Goal: Use online tool/utility: Utilize a website feature to perform a specific function

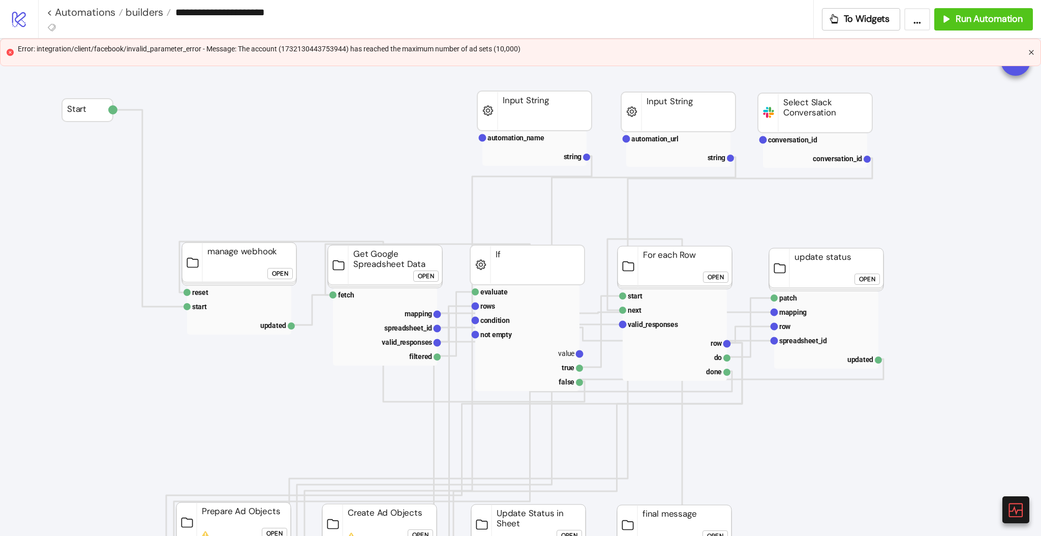
click at [1029, 52] on icon "close" at bounding box center [1031, 52] width 6 height 6
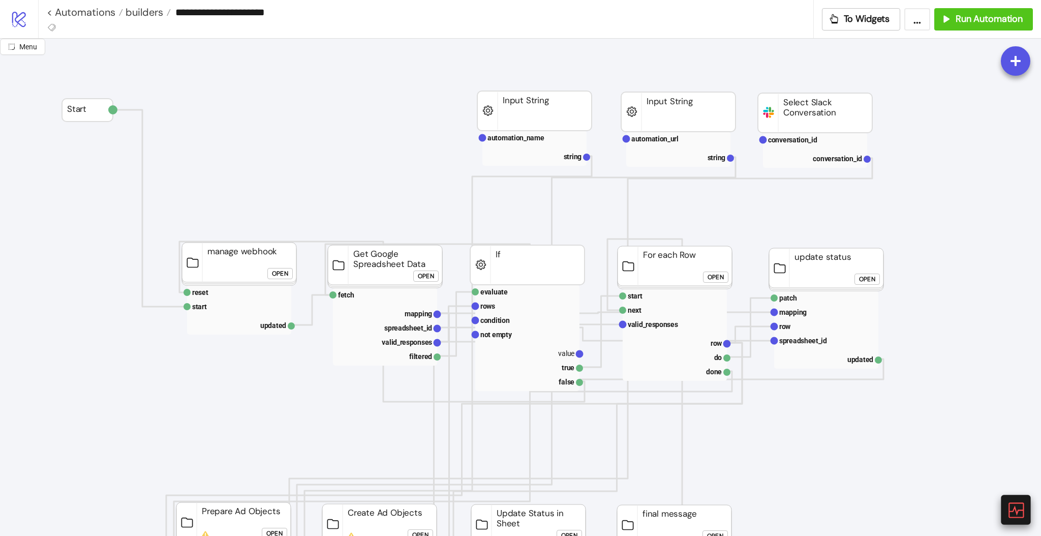
click at [1011, 511] on icon at bounding box center [1015, 509] width 15 height 15
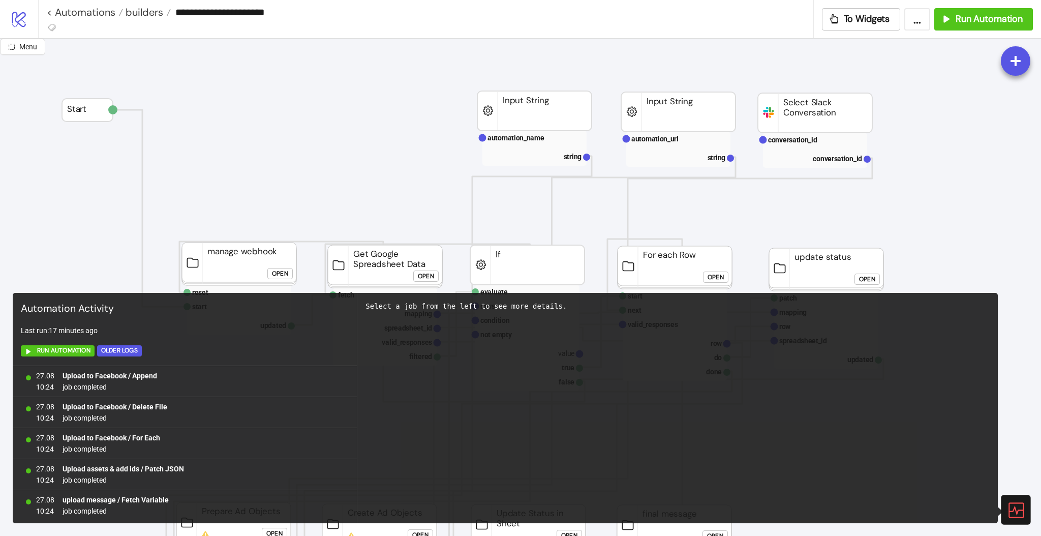
scroll to position [649, 0]
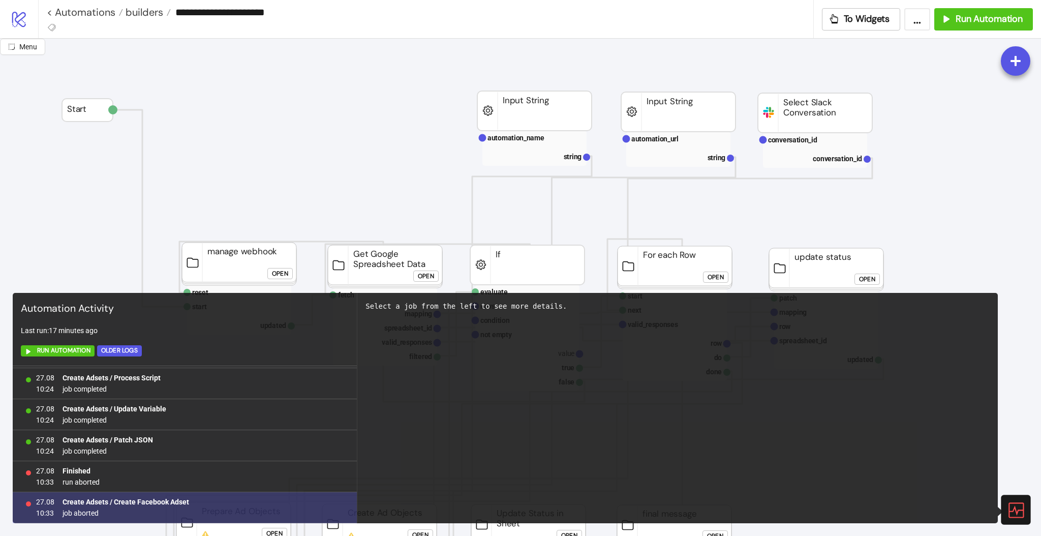
click at [140, 500] on b "Create Adsets / Create Facebook Adset" at bounding box center [125, 501] width 127 height 8
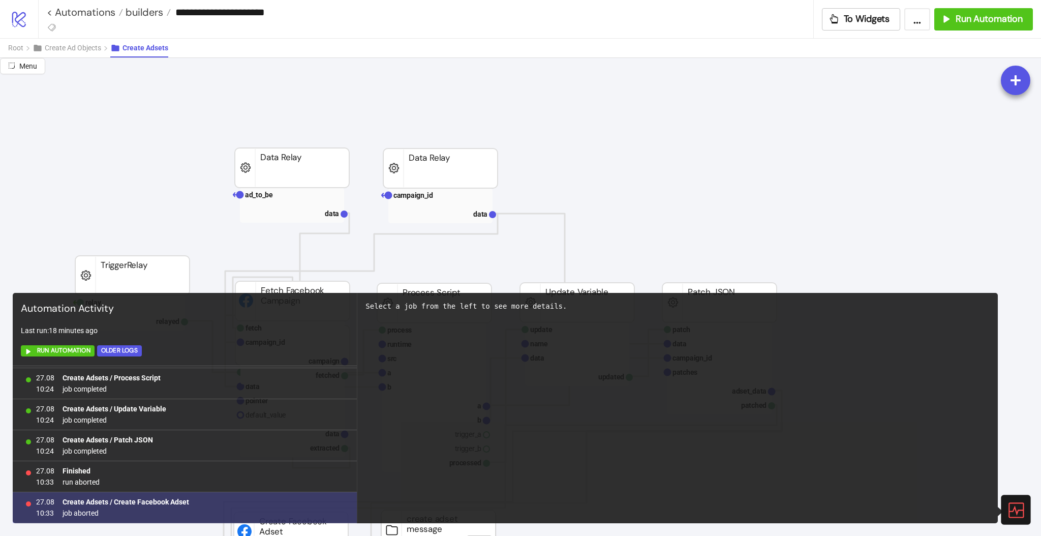
click at [177, 503] on b "Create Adsets / Create Facebook Adset" at bounding box center [125, 501] width 127 height 8
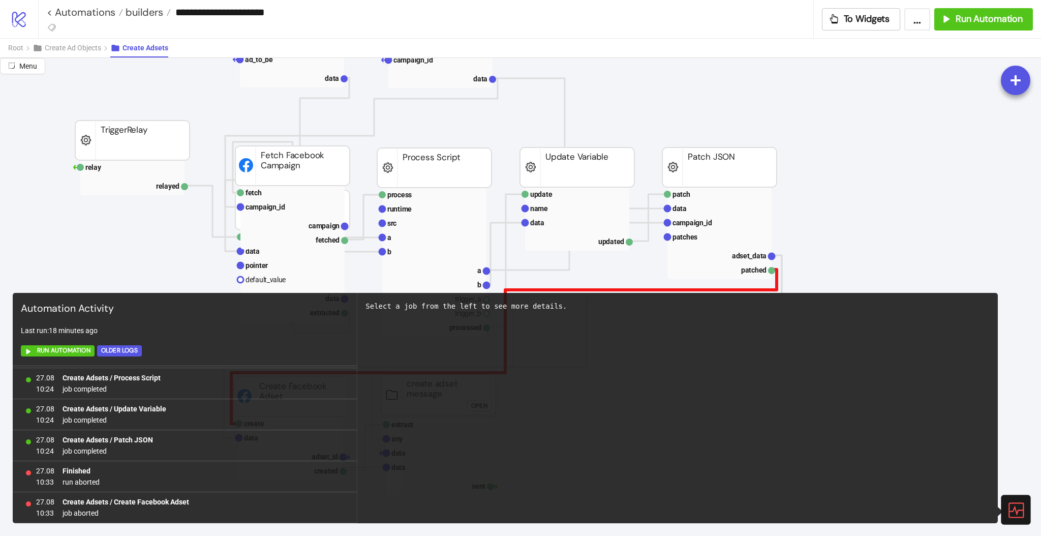
scroll to position [203, 0]
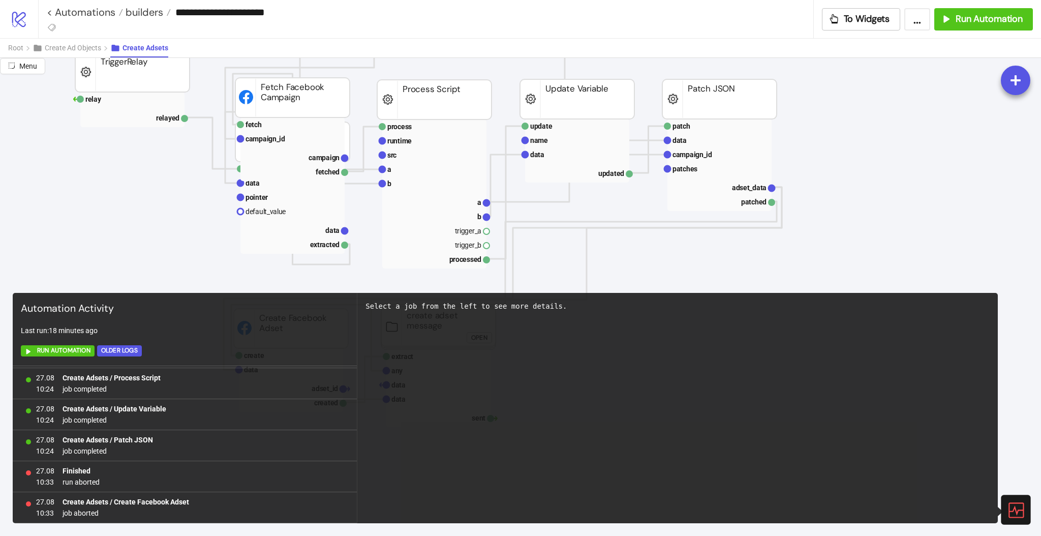
click at [1023, 507] on icon at bounding box center [1015, 509] width 18 height 18
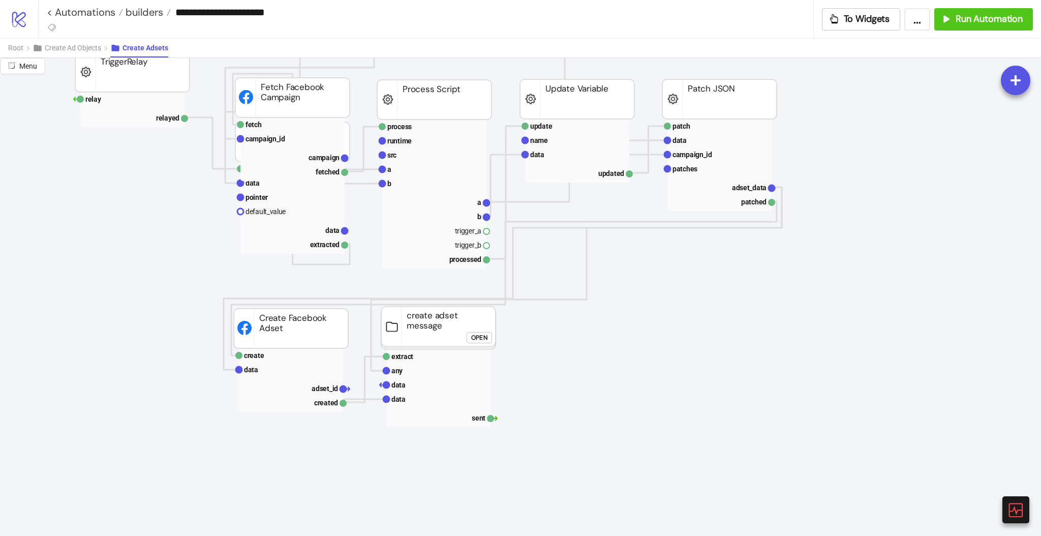
scroll to position [135, 0]
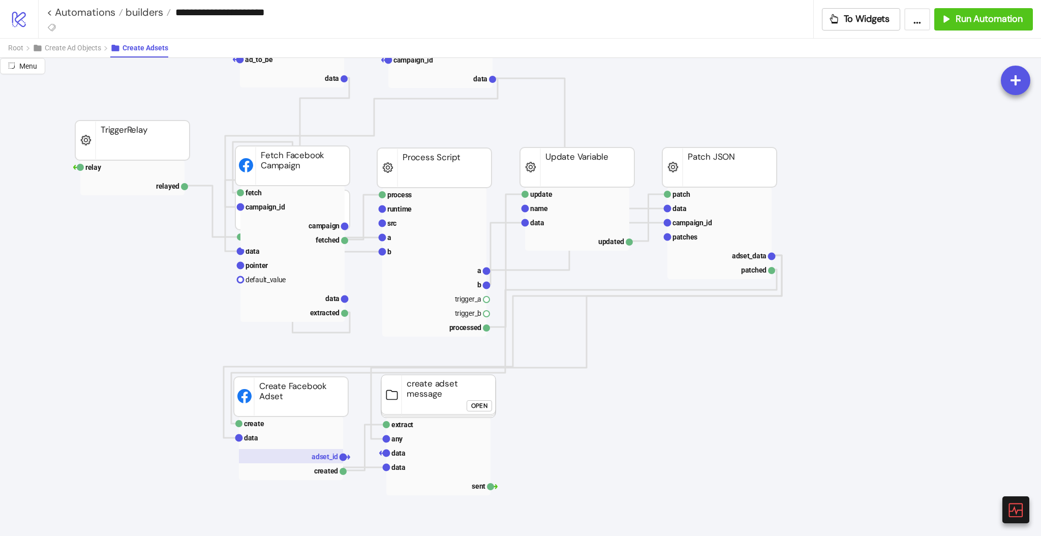
click at [318, 452] on text "adset_id" at bounding box center [324, 456] width 26 height 8
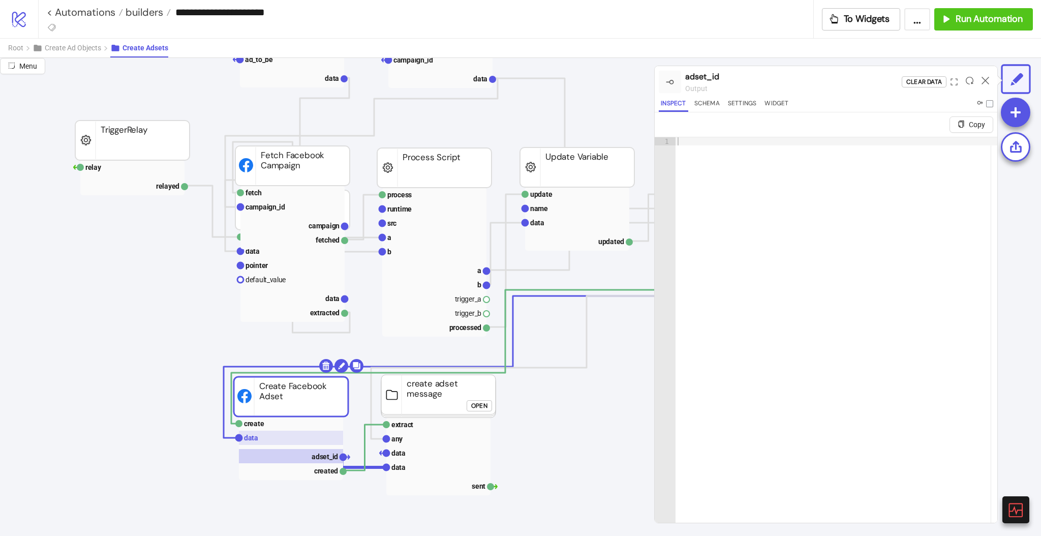
click at [261, 435] on rect at bounding box center [291, 437] width 104 height 14
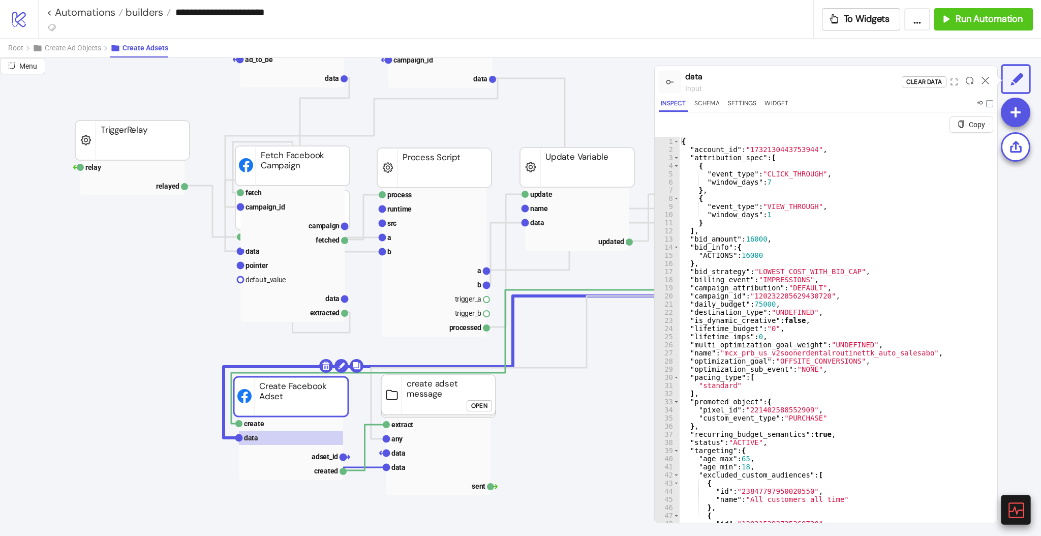
click at [1007, 509] on icon at bounding box center [1015, 509] width 18 height 18
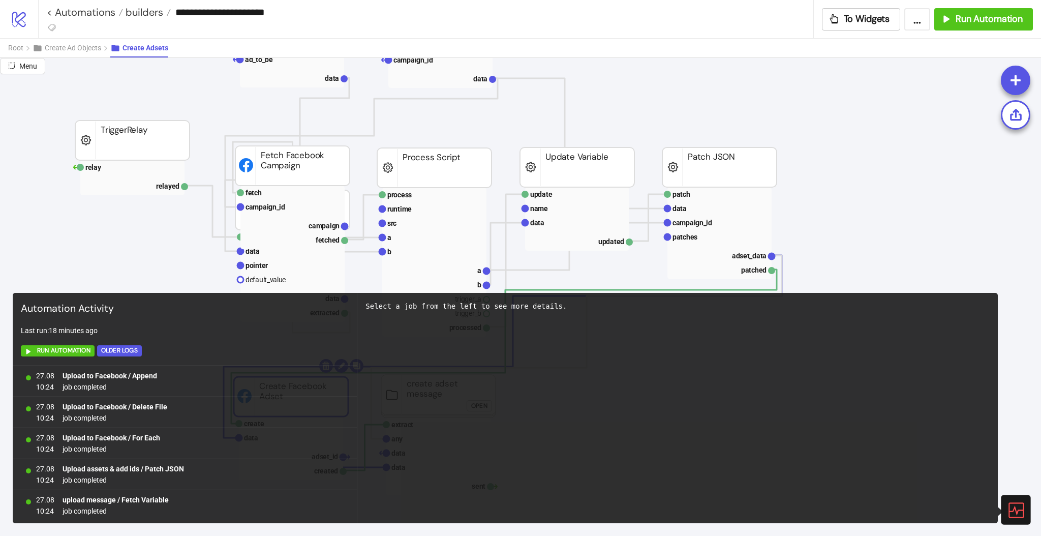
scroll to position [649, 0]
click at [1013, 511] on icon at bounding box center [1015, 509] width 18 height 18
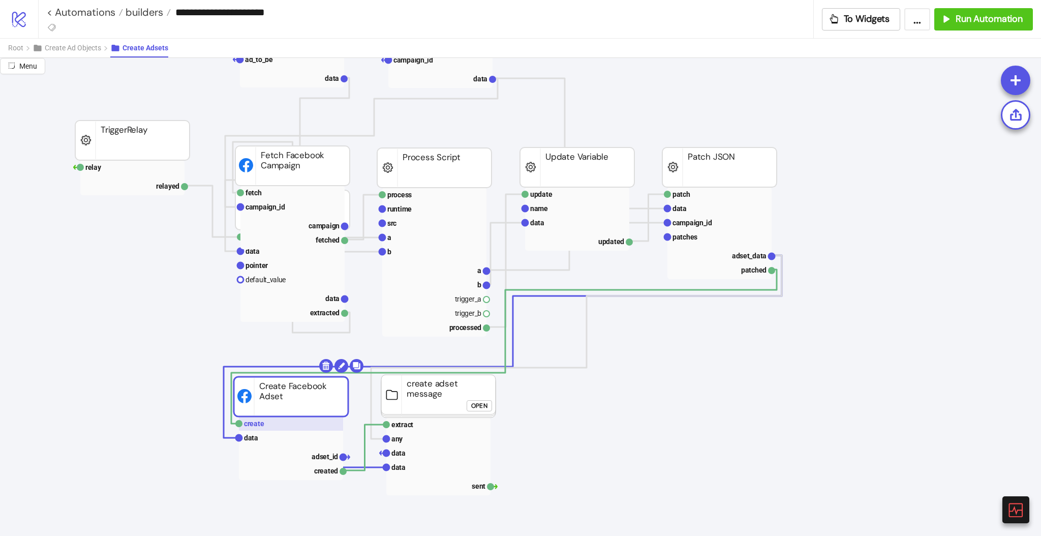
click at [289, 424] on rect at bounding box center [291, 423] width 104 height 14
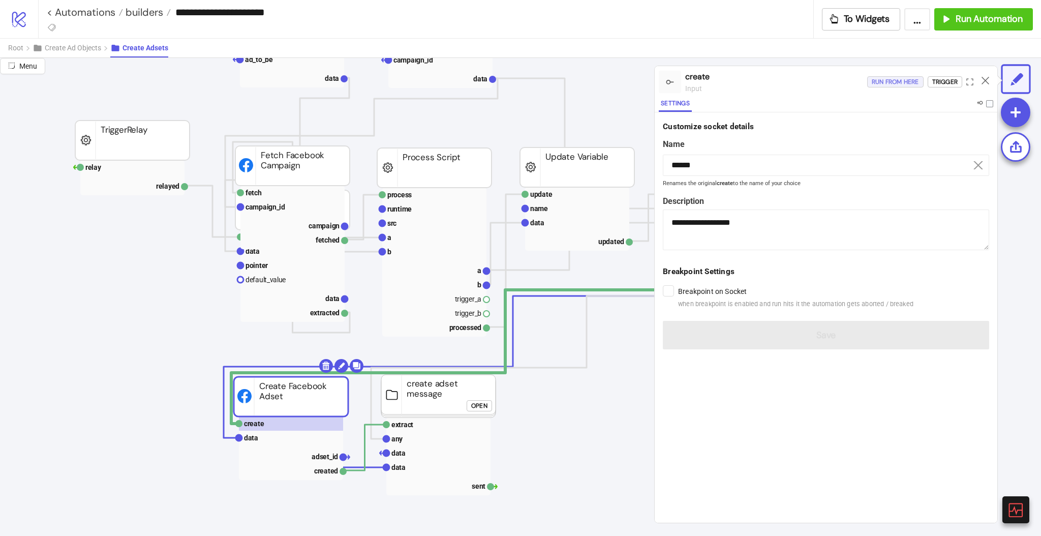
click at [893, 81] on div "Run from here" at bounding box center [894, 82] width 47 height 12
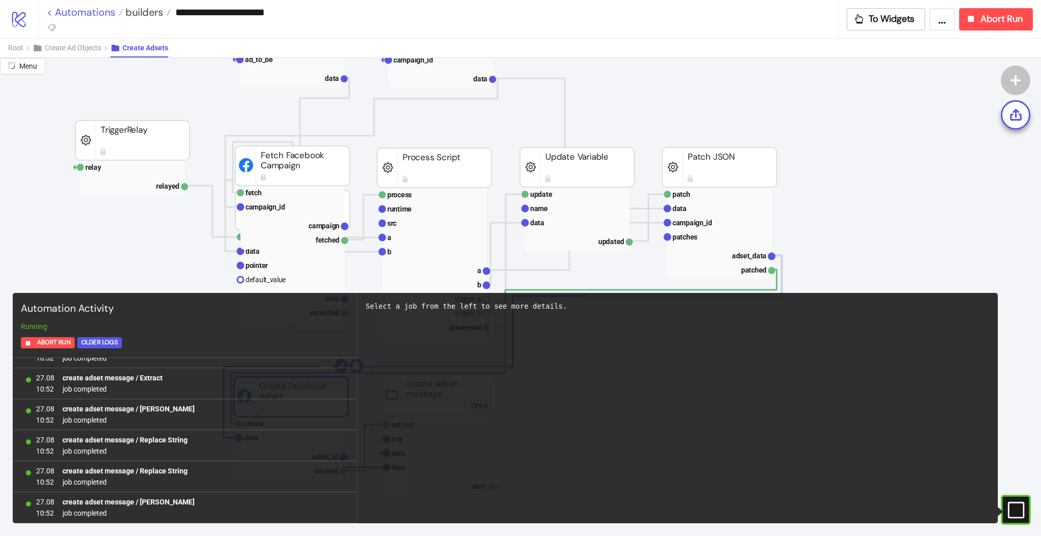
scroll to position [145, 0]
click at [98, 10] on link "< Automations" at bounding box center [85, 12] width 76 height 10
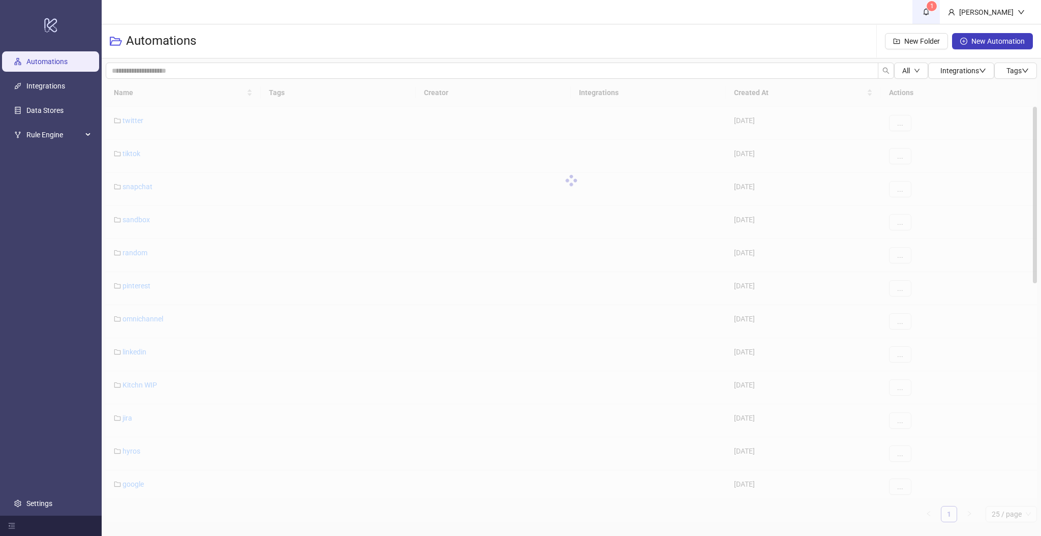
click at [931, 13] on span "1" at bounding box center [925, 11] width 11 height 11
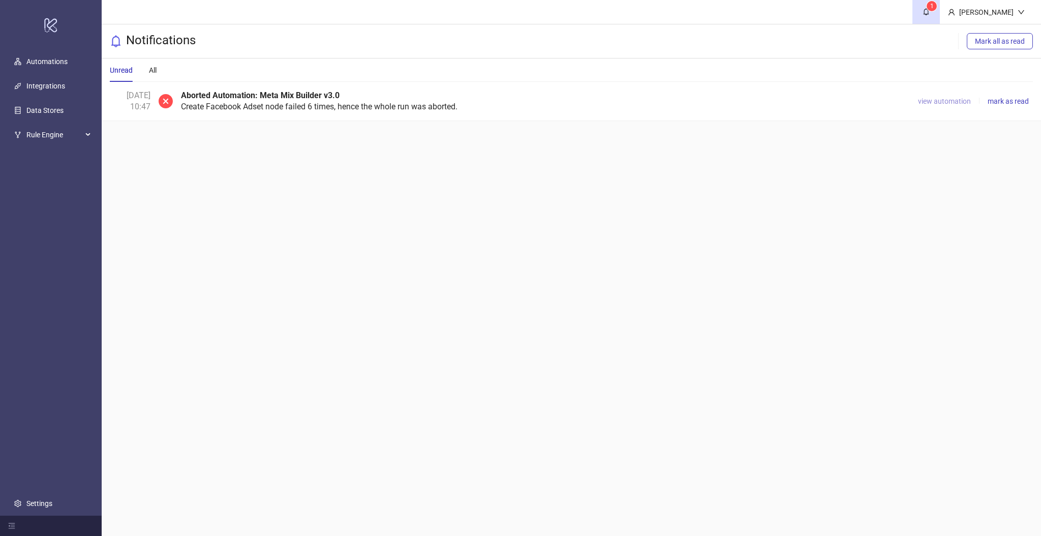
click at [954, 98] on span "view automation" at bounding box center [944, 101] width 53 height 8
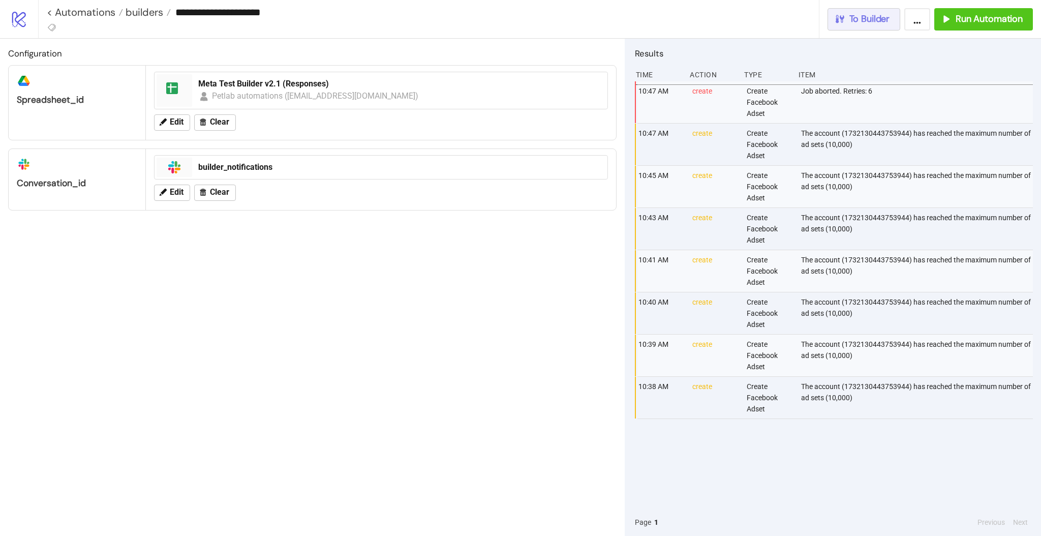
click at [877, 23] on span "To Builder" at bounding box center [869, 19] width 41 height 12
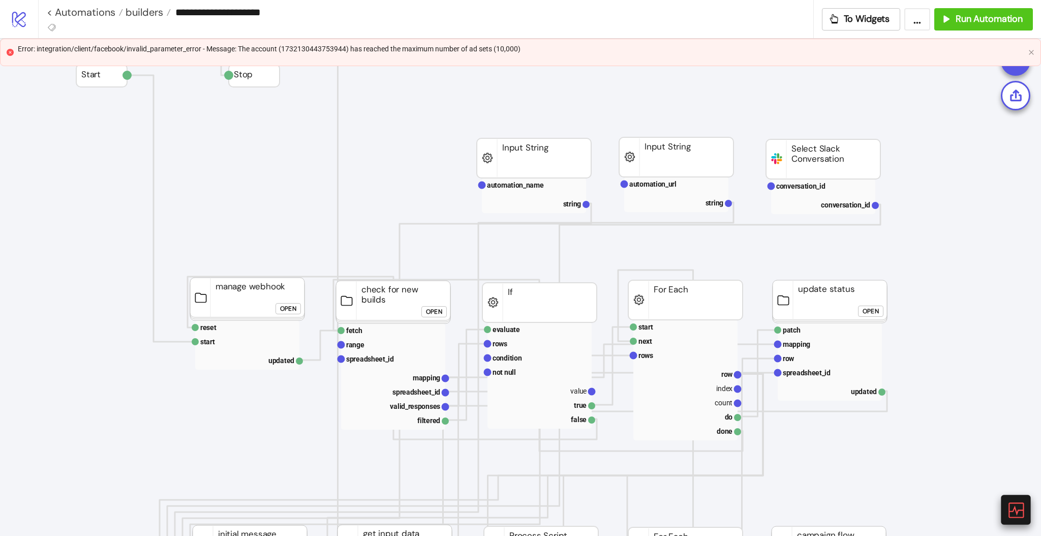
click at [1017, 502] on icon at bounding box center [1015, 509] width 18 height 18
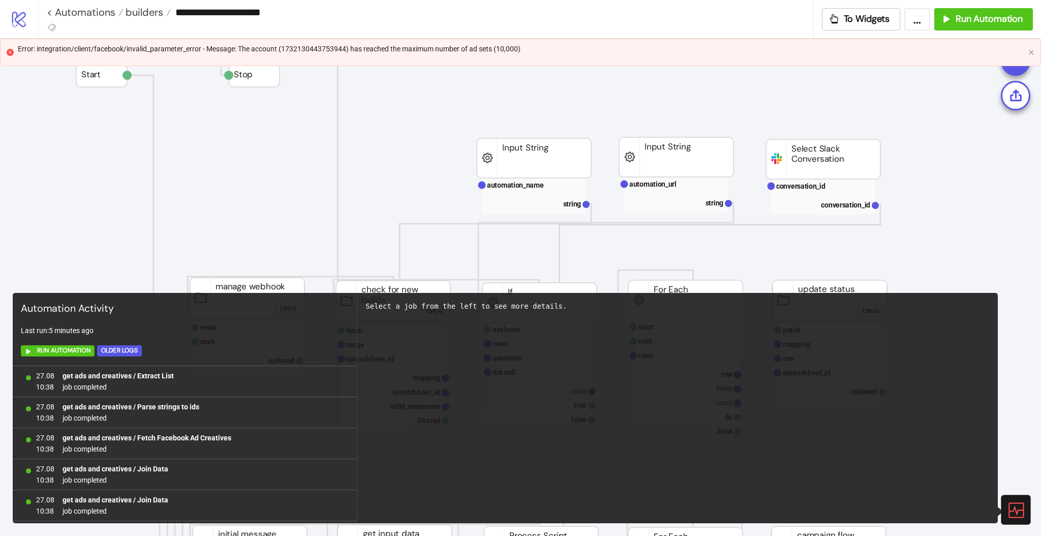
scroll to position [649, 0]
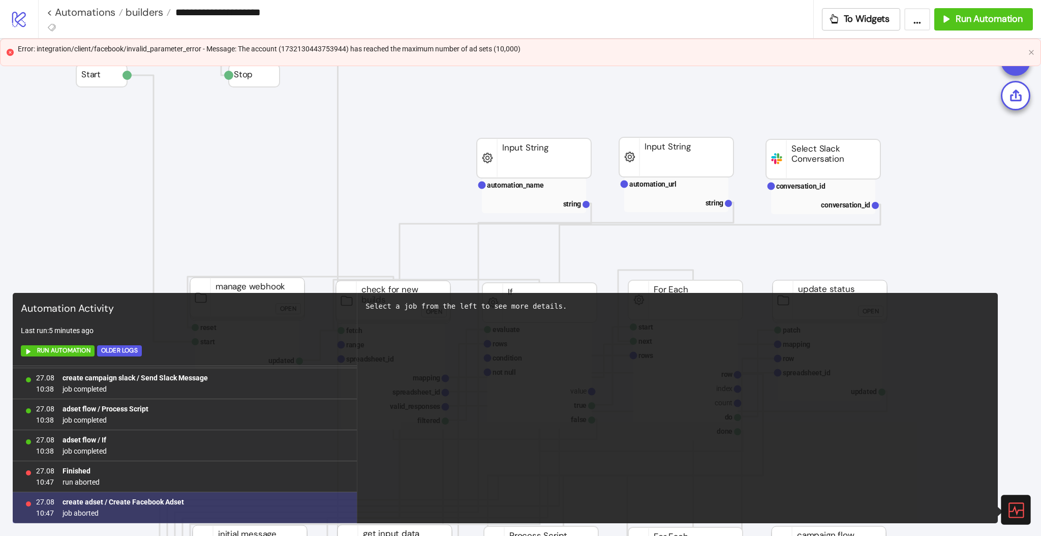
click at [150, 501] on b "create adset / Create Facebook Adset" at bounding box center [122, 501] width 121 height 8
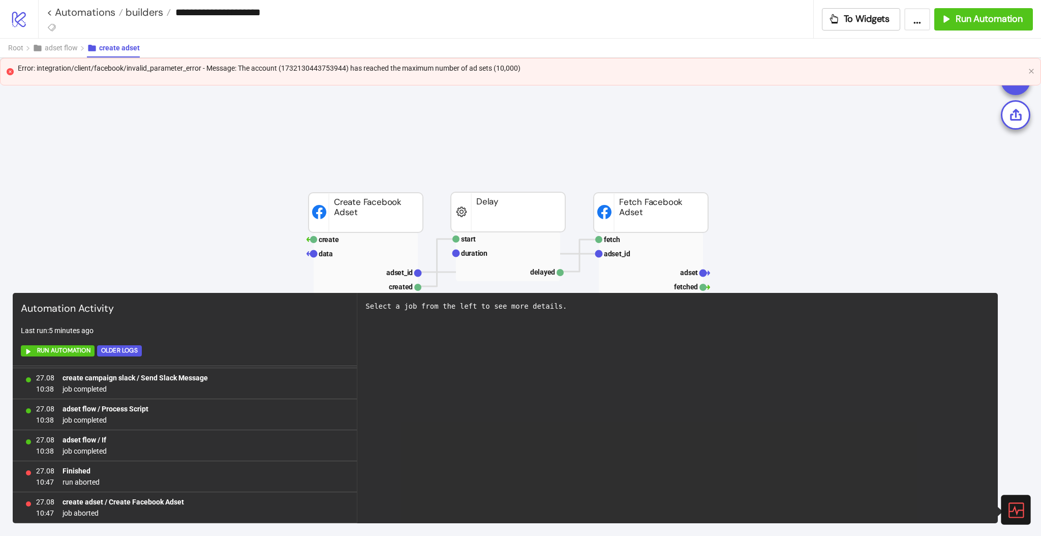
click at [1017, 511] on icon at bounding box center [1015, 509] width 15 height 15
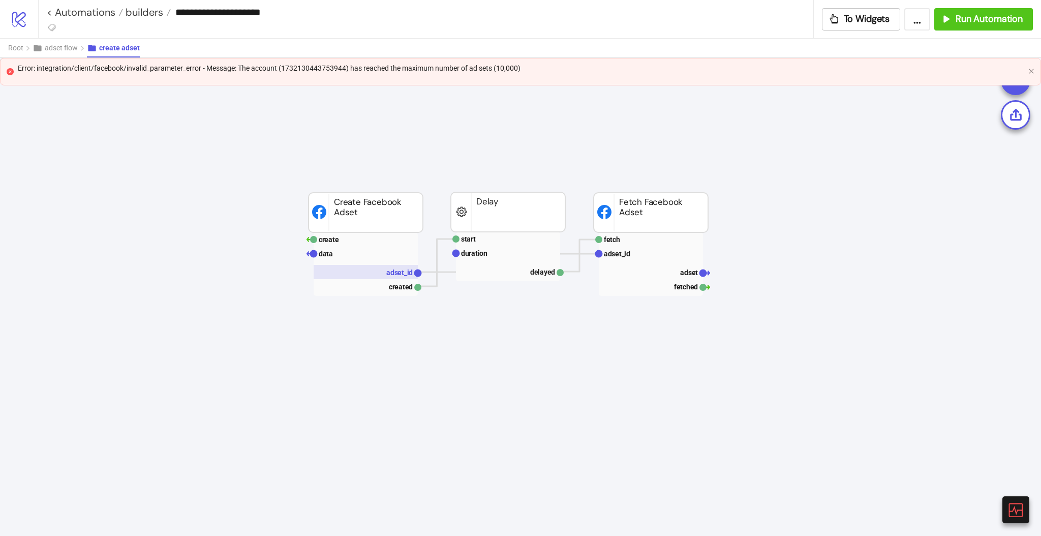
click at [396, 268] on text "adset_id" at bounding box center [399, 272] width 26 height 8
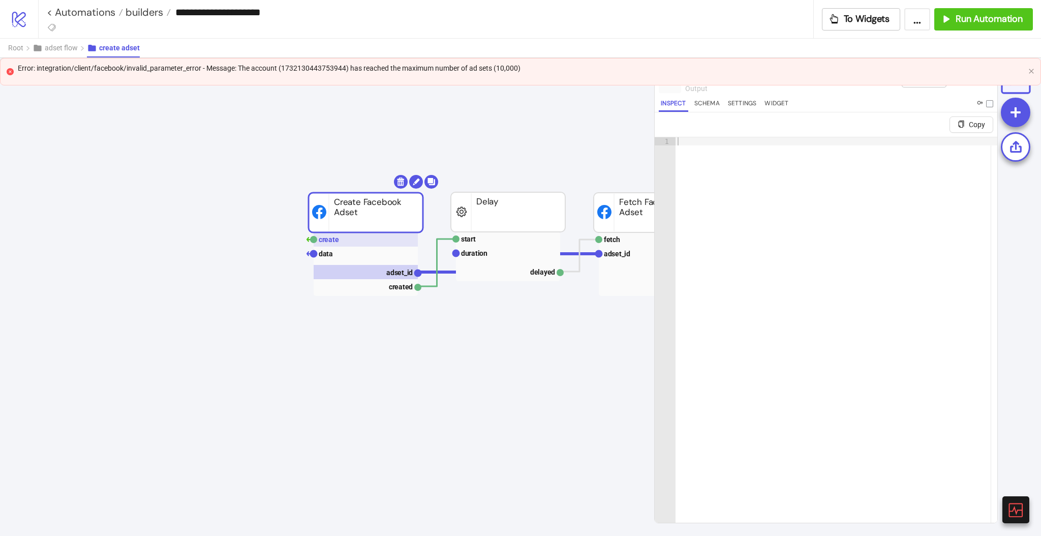
click at [332, 240] on text "create" at bounding box center [329, 239] width 20 height 8
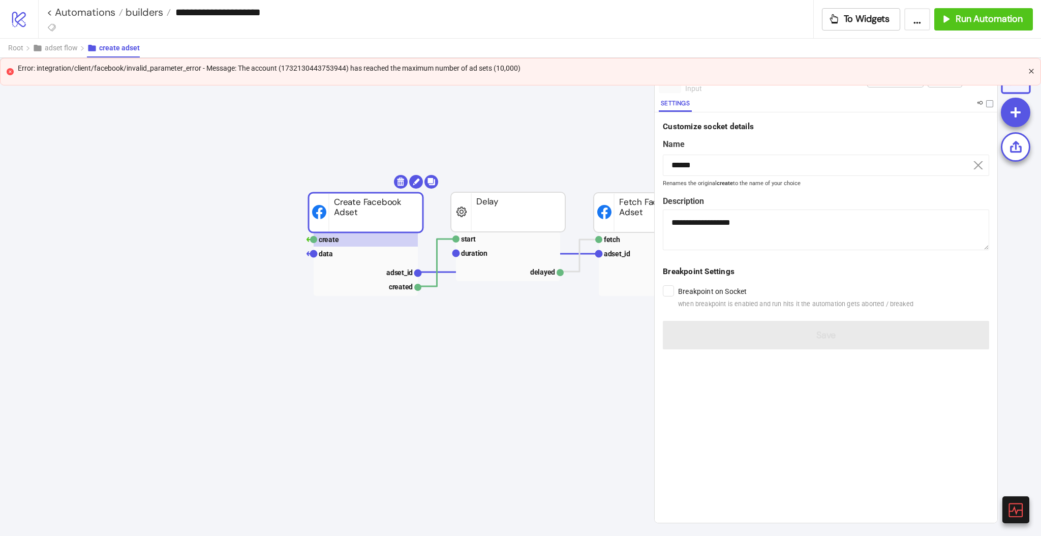
click at [1030, 70] on icon "close" at bounding box center [1031, 71] width 6 height 6
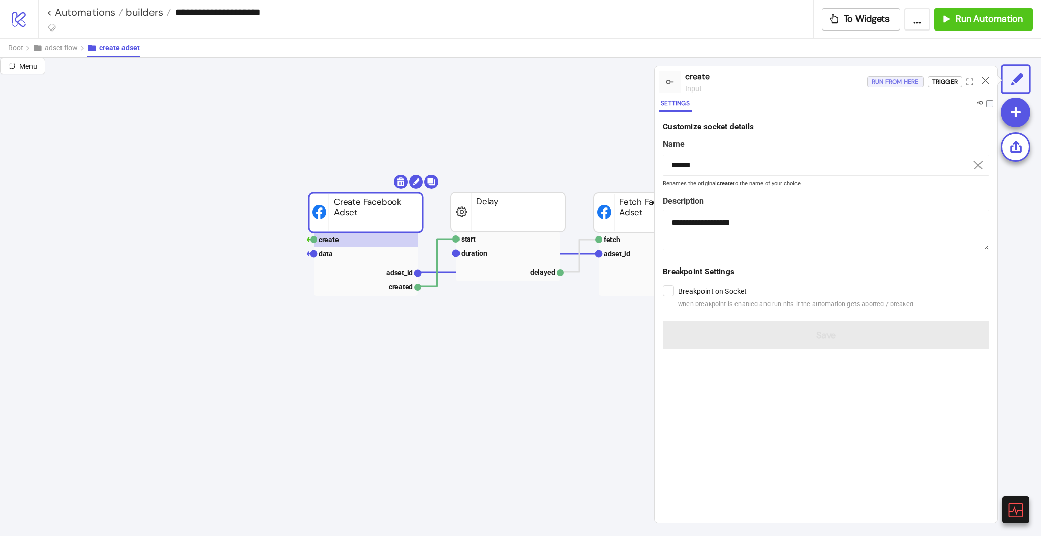
click at [892, 81] on div "Run from here" at bounding box center [894, 82] width 47 height 12
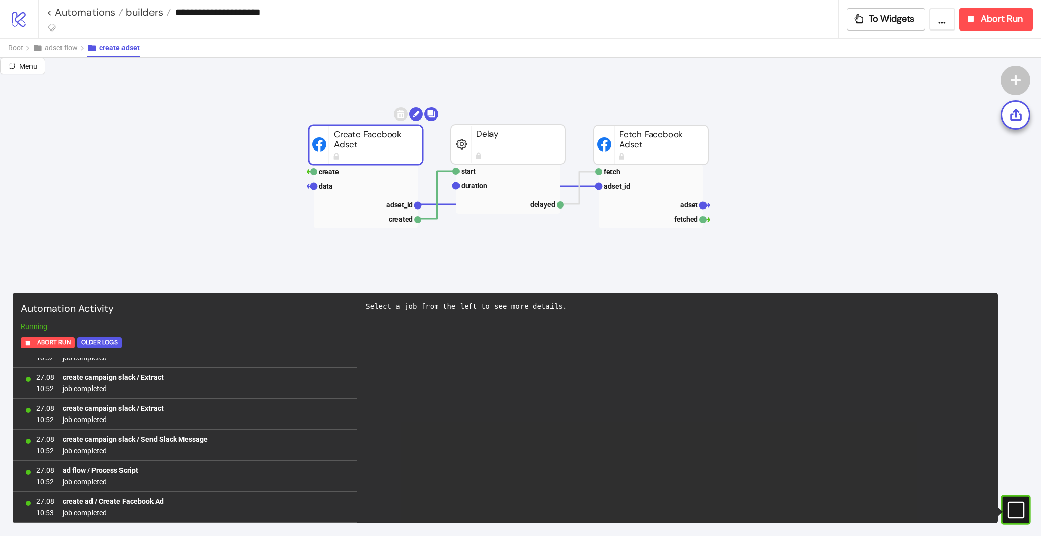
scroll to position [2906, 0]
click at [90, 11] on link "< Automations" at bounding box center [85, 12] width 76 height 10
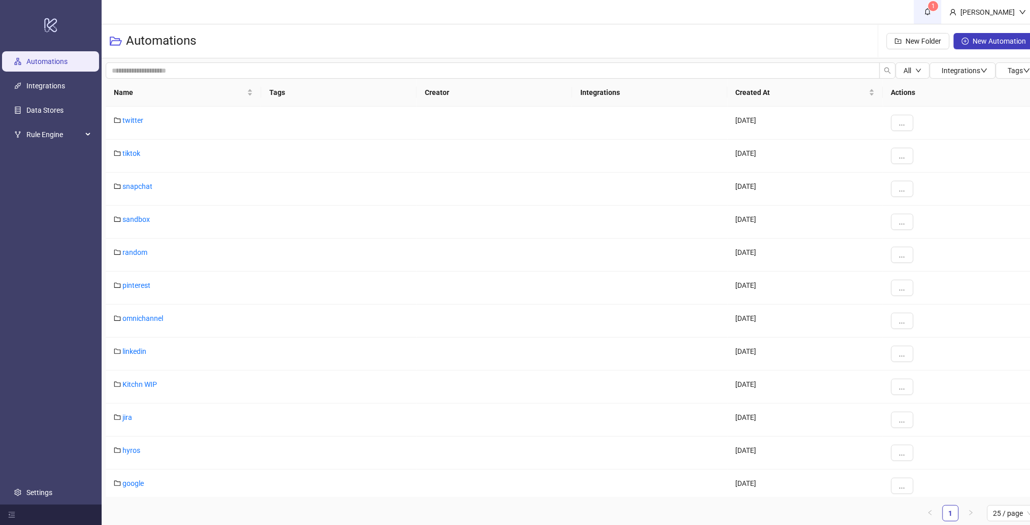
click at [933, 14] on span "1" at bounding box center [927, 11] width 11 height 11
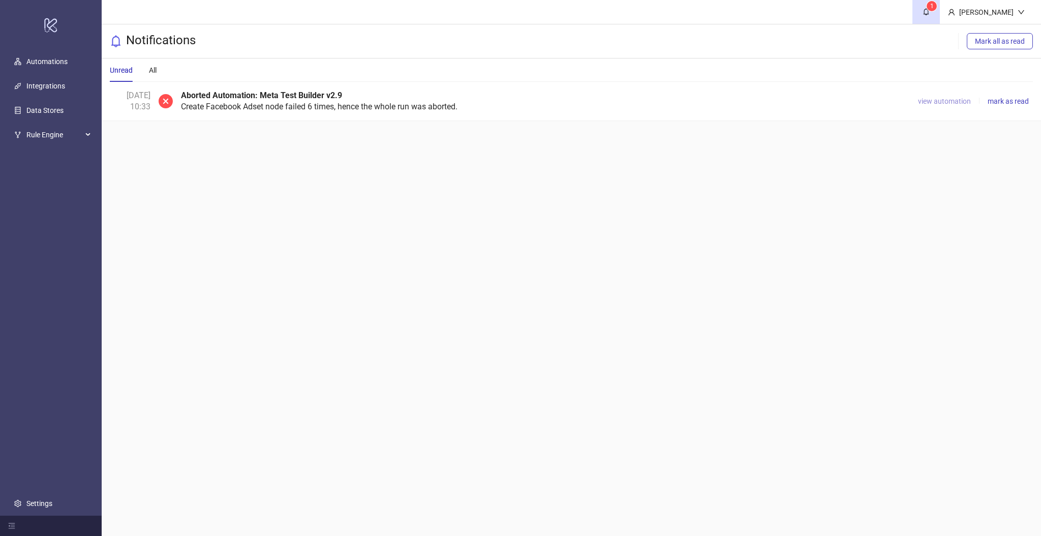
click at [942, 101] on span "view automation" at bounding box center [944, 101] width 53 height 8
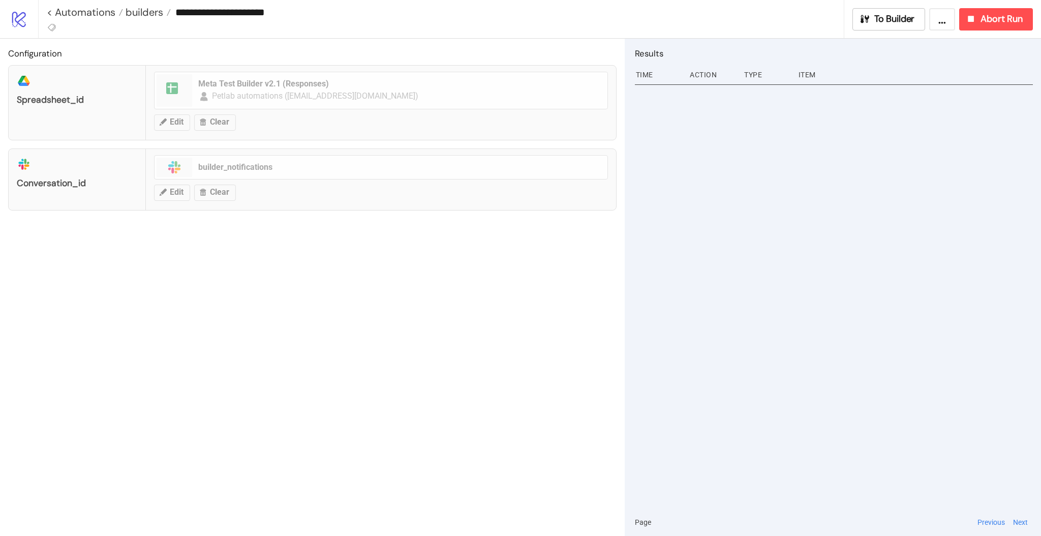
drag, startPoint x: 808, startPoint y: 15, endPoint x: 856, endPoint y: 19, distance: 47.9
click at [809, 15] on input "**********" at bounding box center [507, 12] width 673 height 15
click at [890, 17] on span "To Builder" at bounding box center [894, 19] width 41 height 12
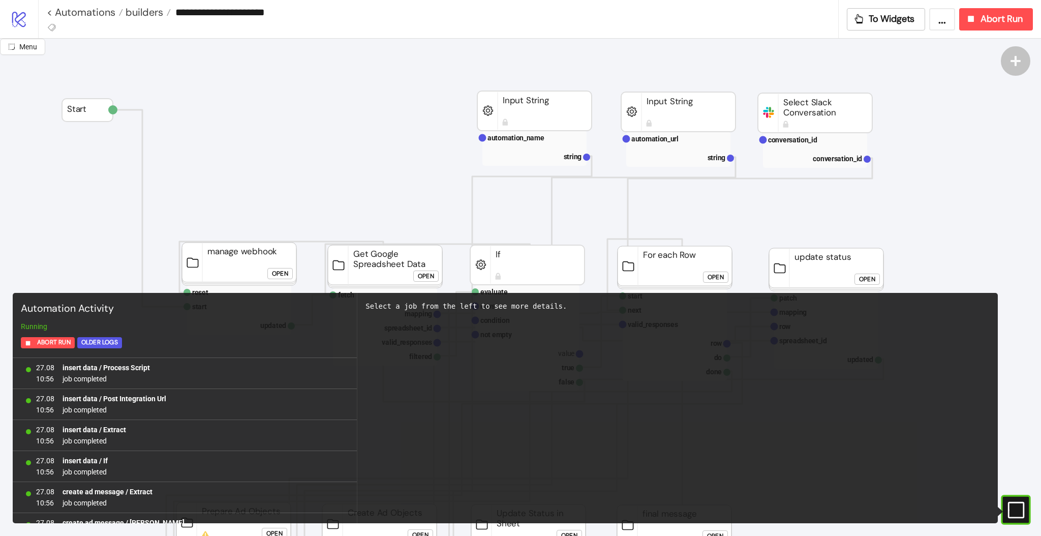
scroll to position [1076, 0]
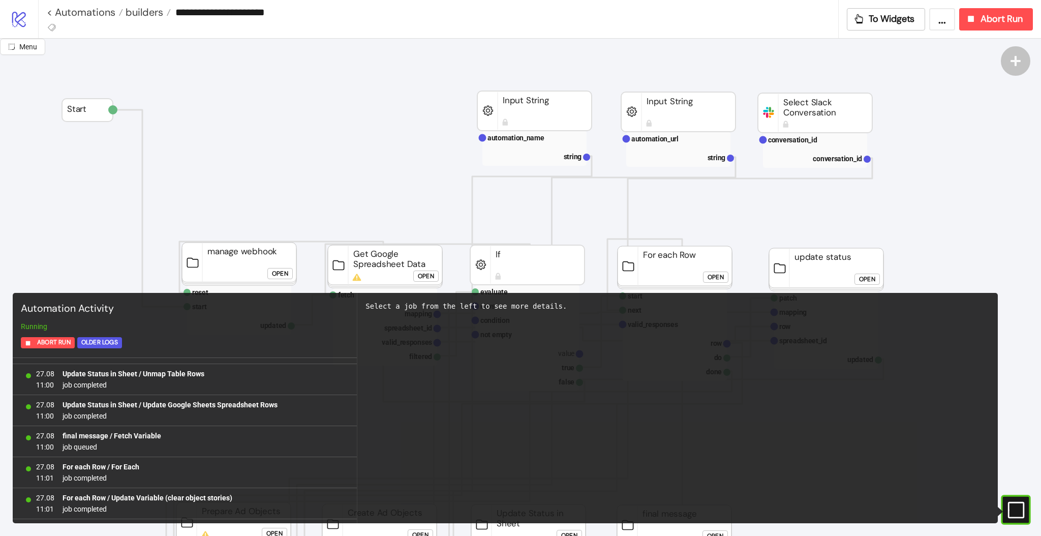
scroll to position [3899, 0]
